Goal: Feedback & Contribution: Submit feedback/report problem

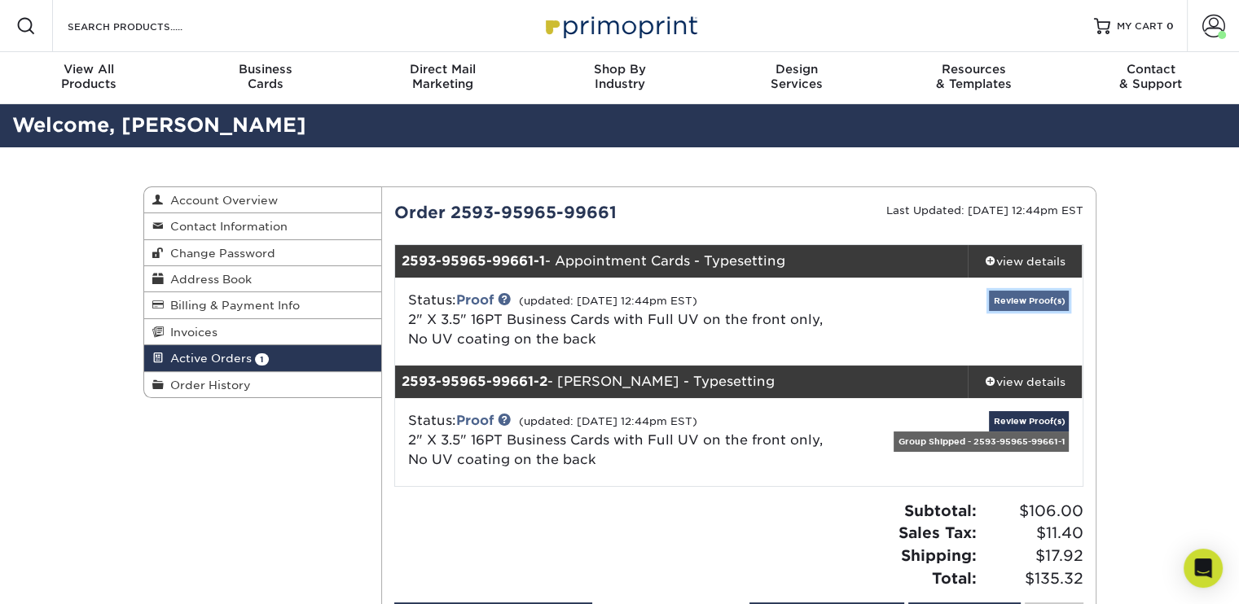
click at [1014, 301] on link "Review Proof(s)" at bounding box center [1029, 301] width 80 height 20
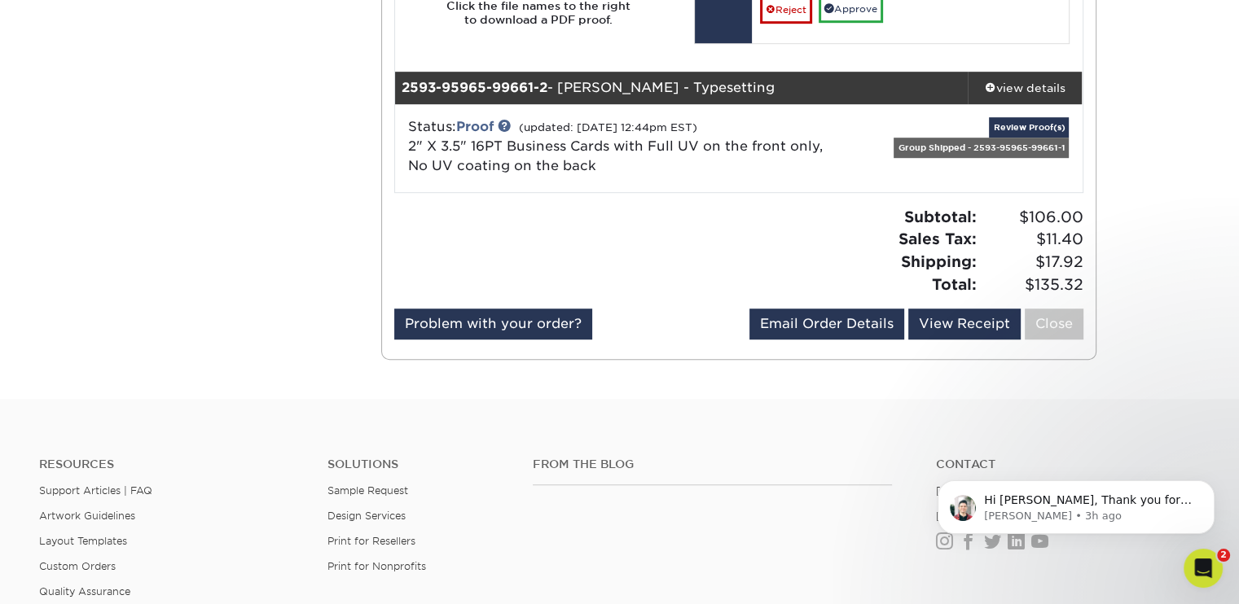
scroll to position [1059, 0]
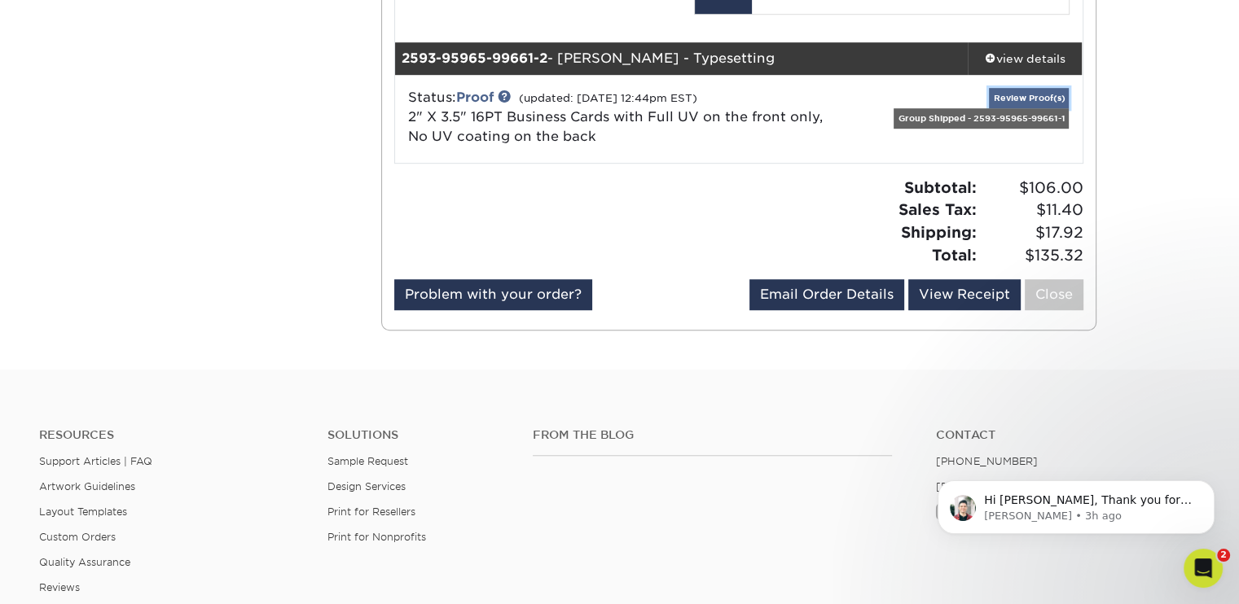
click at [1017, 96] on link "Review Proof(s)" at bounding box center [1029, 98] width 80 height 20
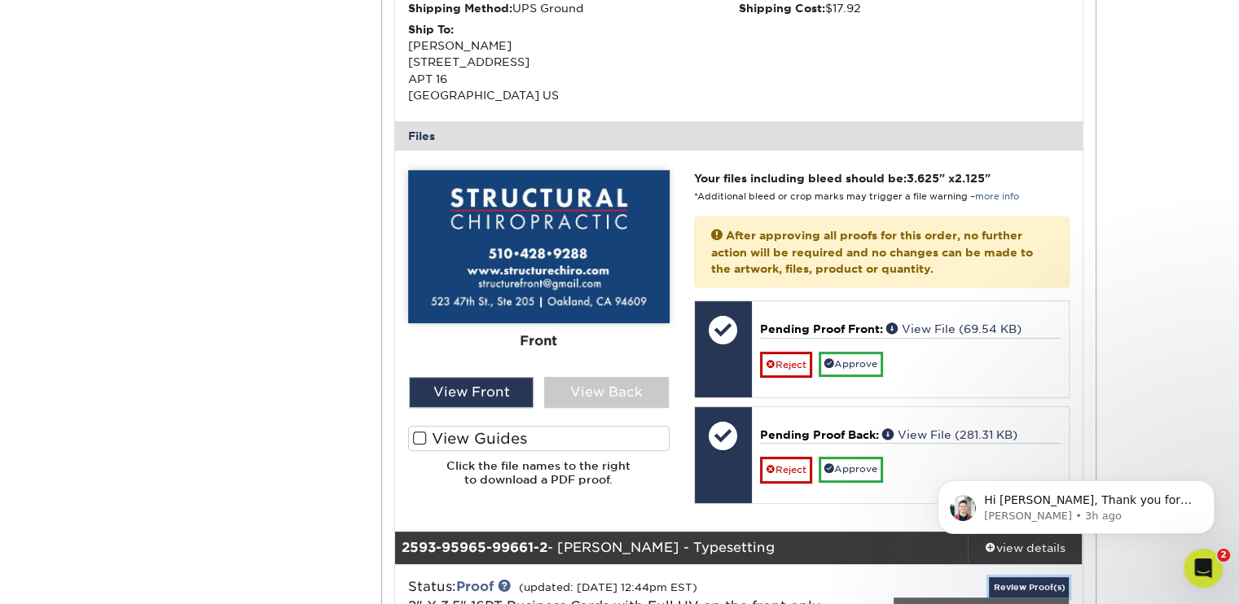
scroll to position [570, 0]
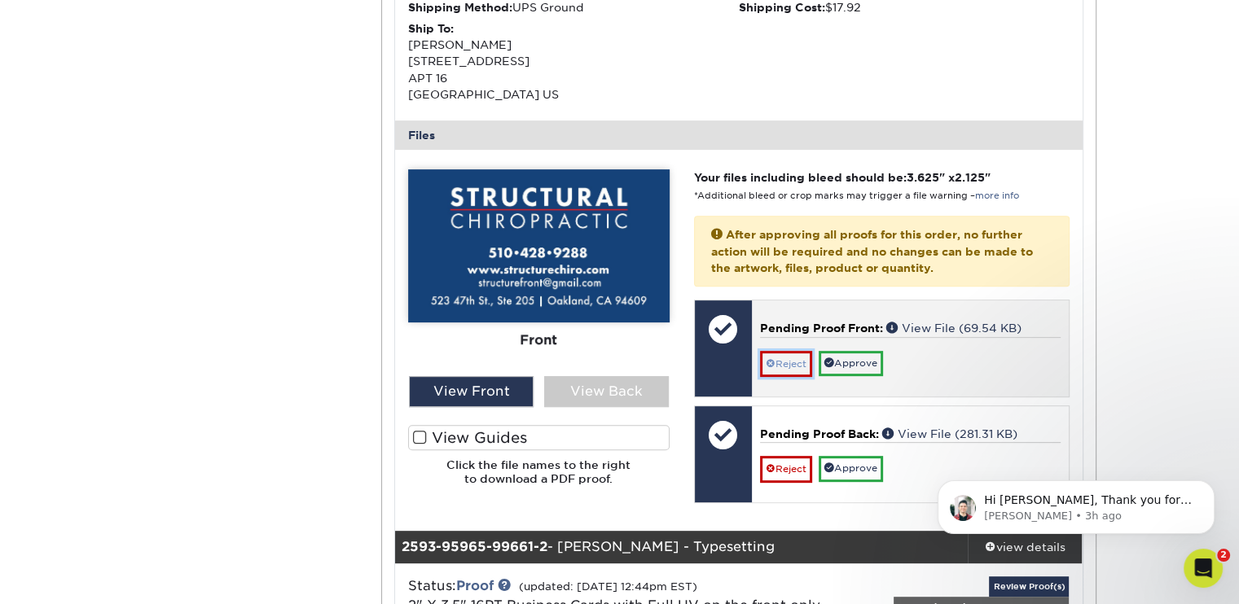
click at [793, 361] on link "Reject" at bounding box center [786, 364] width 52 height 26
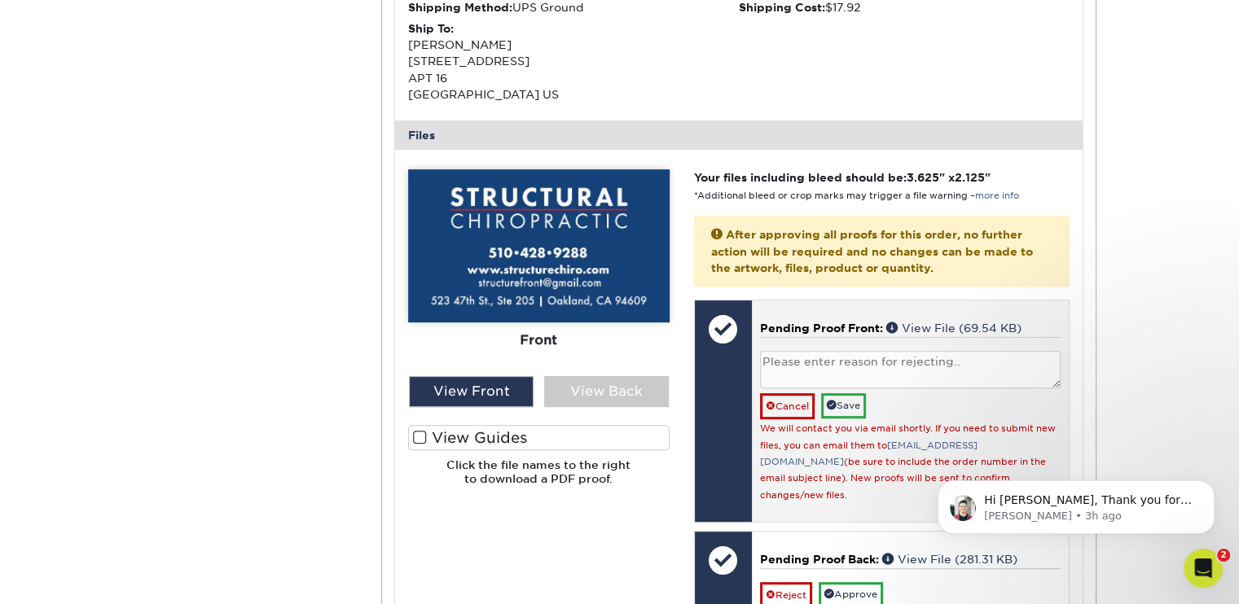
click at [844, 363] on textarea at bounding box center [910, 370] width 301 height 38
drag, startPoint x: 1014, startPoint y: 367, endPoint x: 807, endPoint y: 368, distance: 206.9
click at [798, 367] on textarea "Address to read without period after St so it reads [STREET_ADDRESS]" at bounding box center [910, 370] width 301 height 38
click at [1032, 377] on textarea "Address to read without period after St so it reads [STREET_ADDRESS]" at bounding box center [910, 370] width 301 height 38
drag, startPoint x: 995, startPoint y: 358, endPoint x: 1007, endPoint y: 380, distance: 25.5
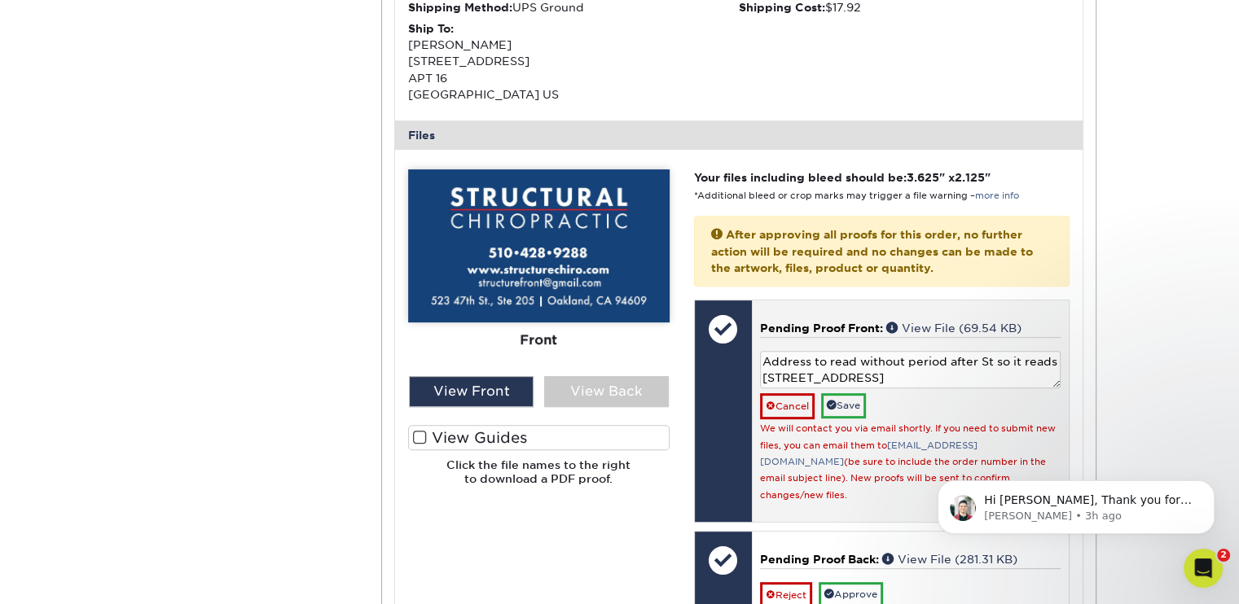
click at [1007, 380] on textarea "Address to read without period after St so it reads [STREET_ADDRESS]" at bounding box center [910, 370] width 301 height 38
click at [1026, 383] on textarea "Address to read without period after St so it reads [STREET_ADDRESS]" at bounding box center [910, 370] width 301 height 38
drag, startPoint x: 1024, startPoint y: 377, endPoint x: 694, endPoint y: 329, distance: 333.4
click at [694, 329] on div "Front: Click to select or drag and drop the file here. Choose file Front: [PERS…" at bounding box center [882, 411] width 376 height 223
type textarea "Address to read without period after St so it reads [STREET_ADDRESS]"
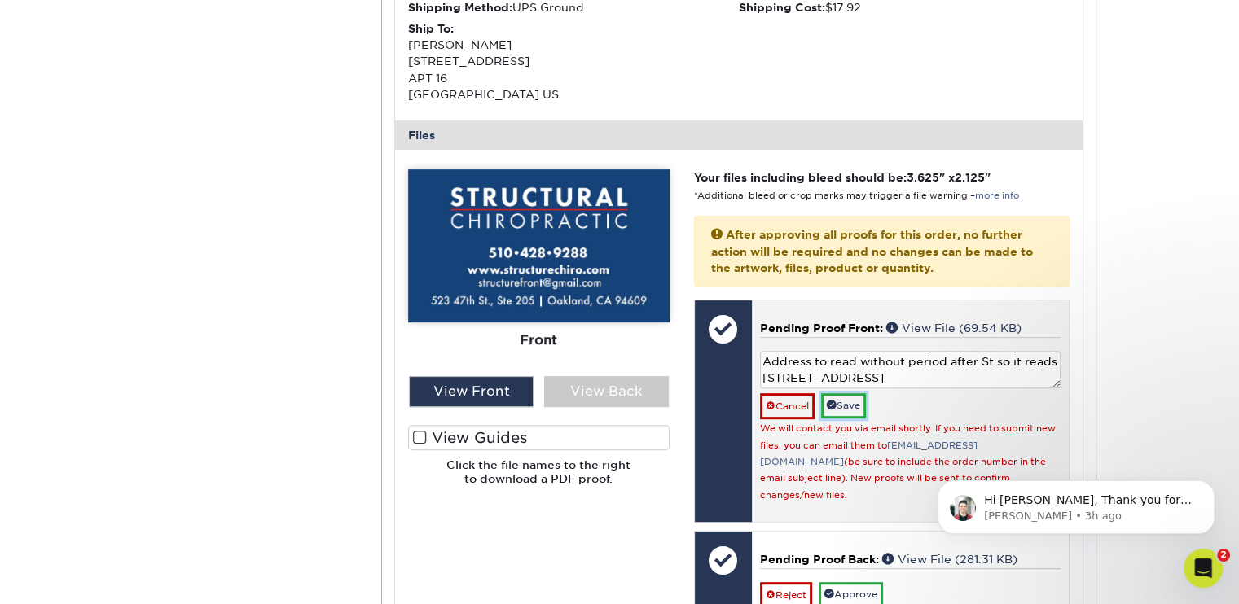
click at [846, 406] on link "Save" at bounding box center [843, 405] width 45 height 25
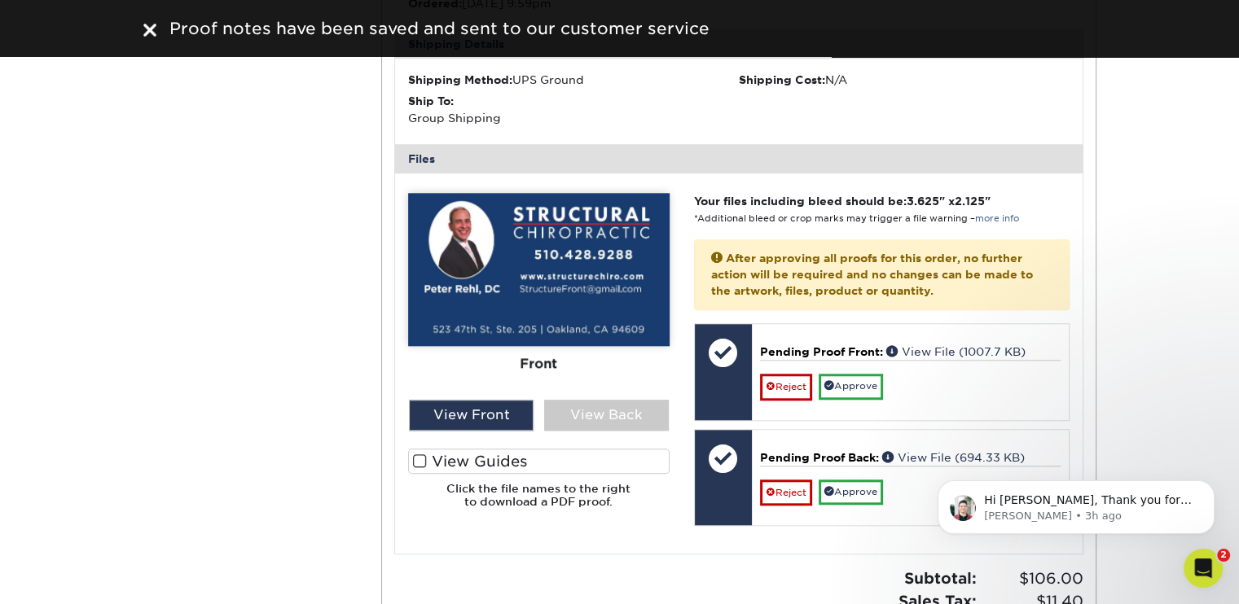
scroll to position [1466, 0]
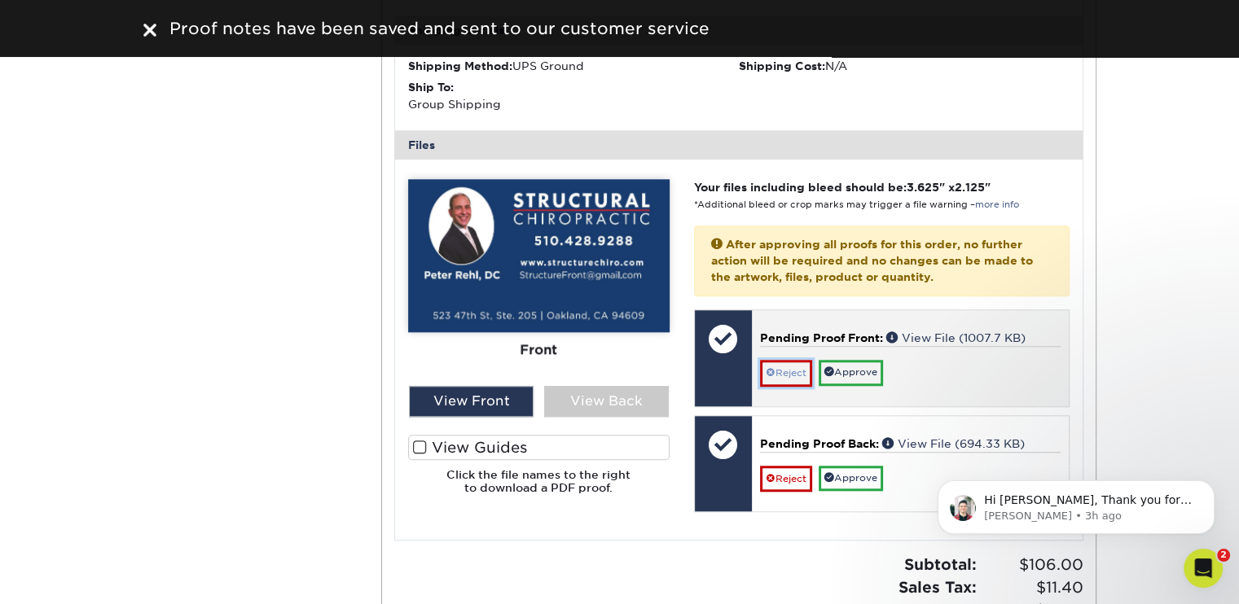
click at [796, 360] on link "Reject" at bounding box center [786, 373] width 52 height 26
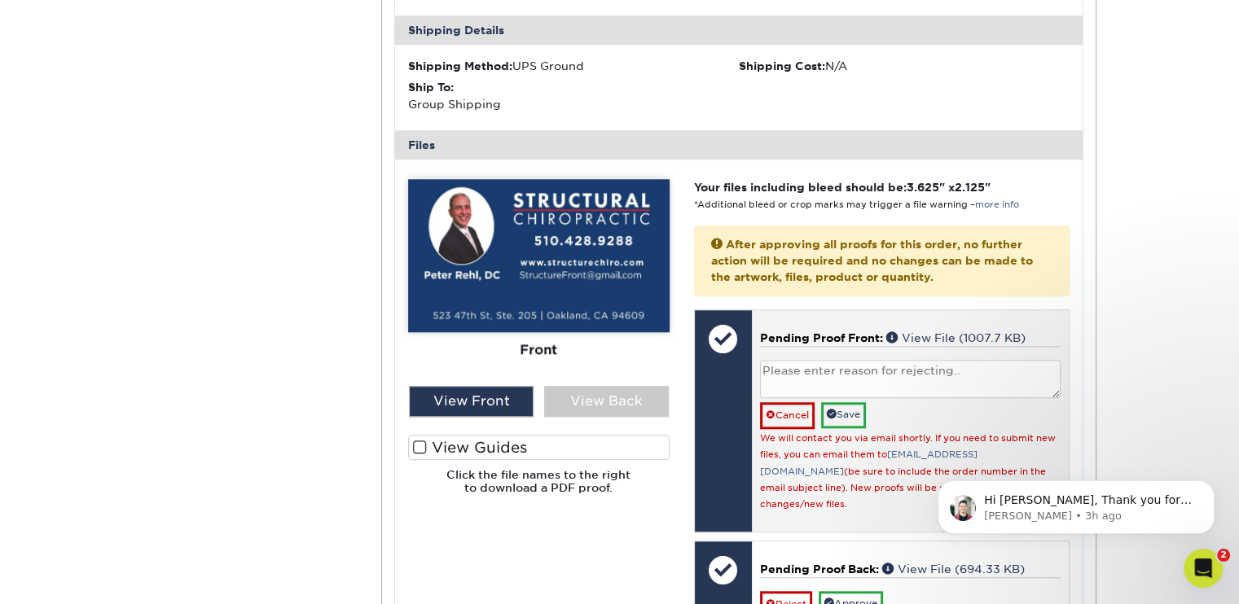
click at [837, 360] on textarea at bounding box center [910, 379] width 301 height 38
paste textarea "Address to read without period after St so it reads [STREET_ADDRESS]"
click at [991, 360] on textarea "Address to read without period after St so it reads [STREET_ADDRESS]" at bounding box center [910, 379] width 301 height 38
type textarea "Address to read without period after Ste so it reads [STREET_ADDRESS]"
click at [856, 402] on link "Save" at bounding box center [843, 414] width 45 height 25
